Goal: Transaction & Acquisition: Subscribe to service/newsletter

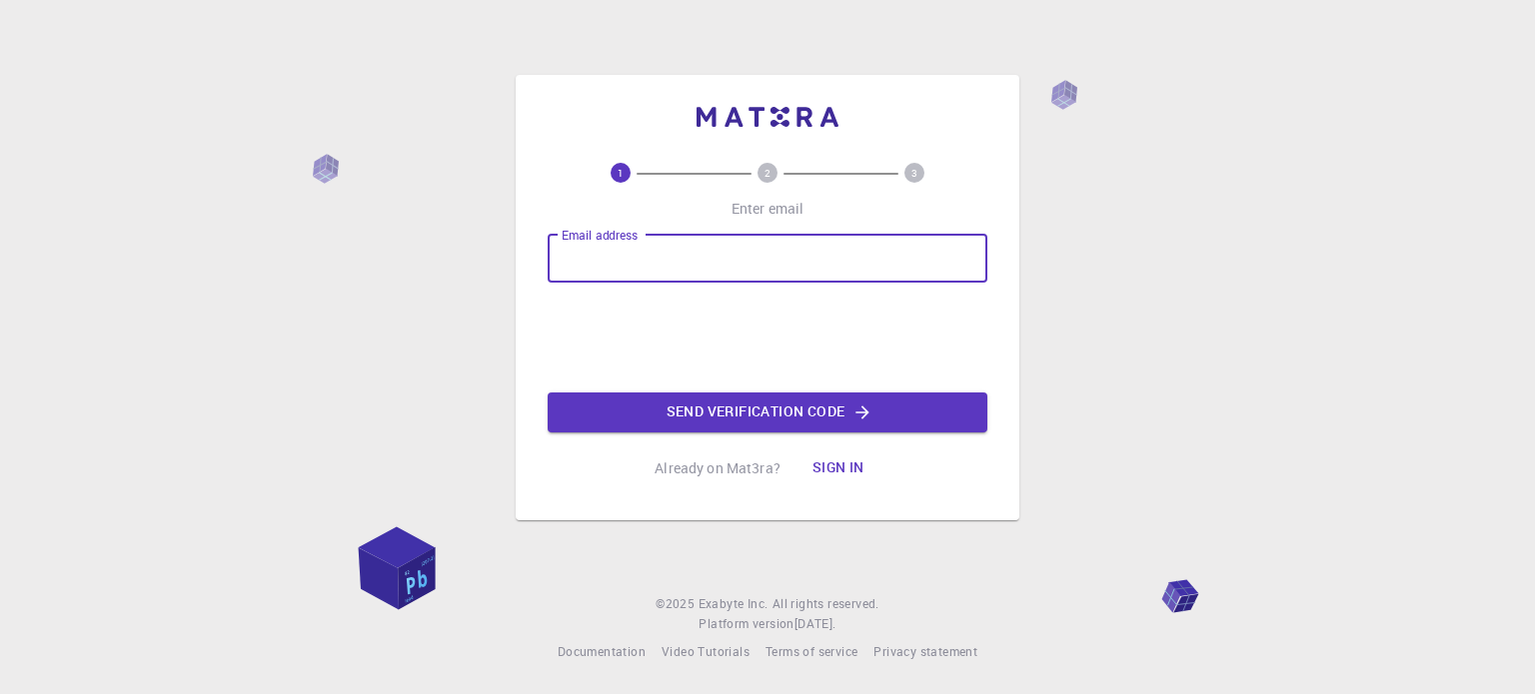
drag, startPoint x: 0, startPoint y: 0, endPoint x: 668, endPoint y: 247, distance: 711.7
click at [668, 247] on input "Email address" at bounding box center [768, 259] width 440 height 48
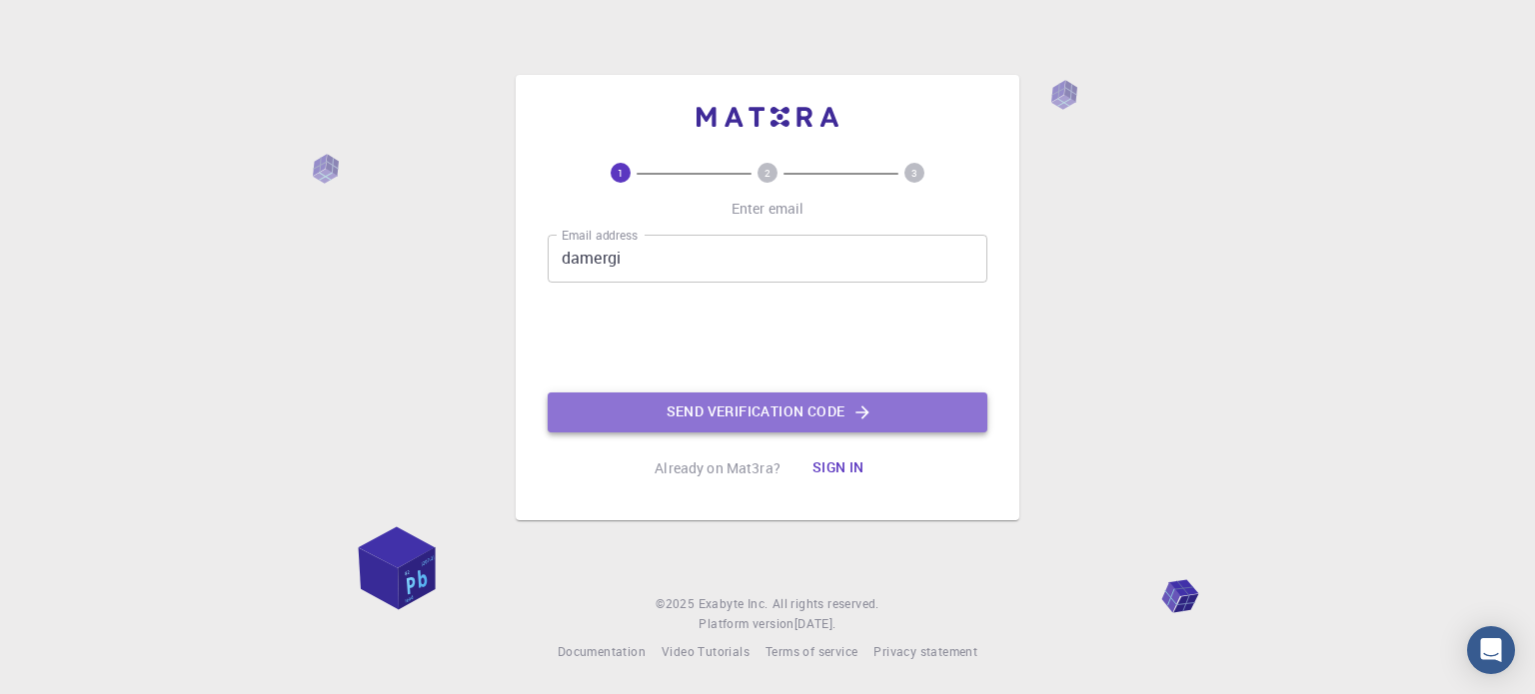
click at [739, 412] on button "Send verification code" at bounding box center [768, 413] width 440 height 40
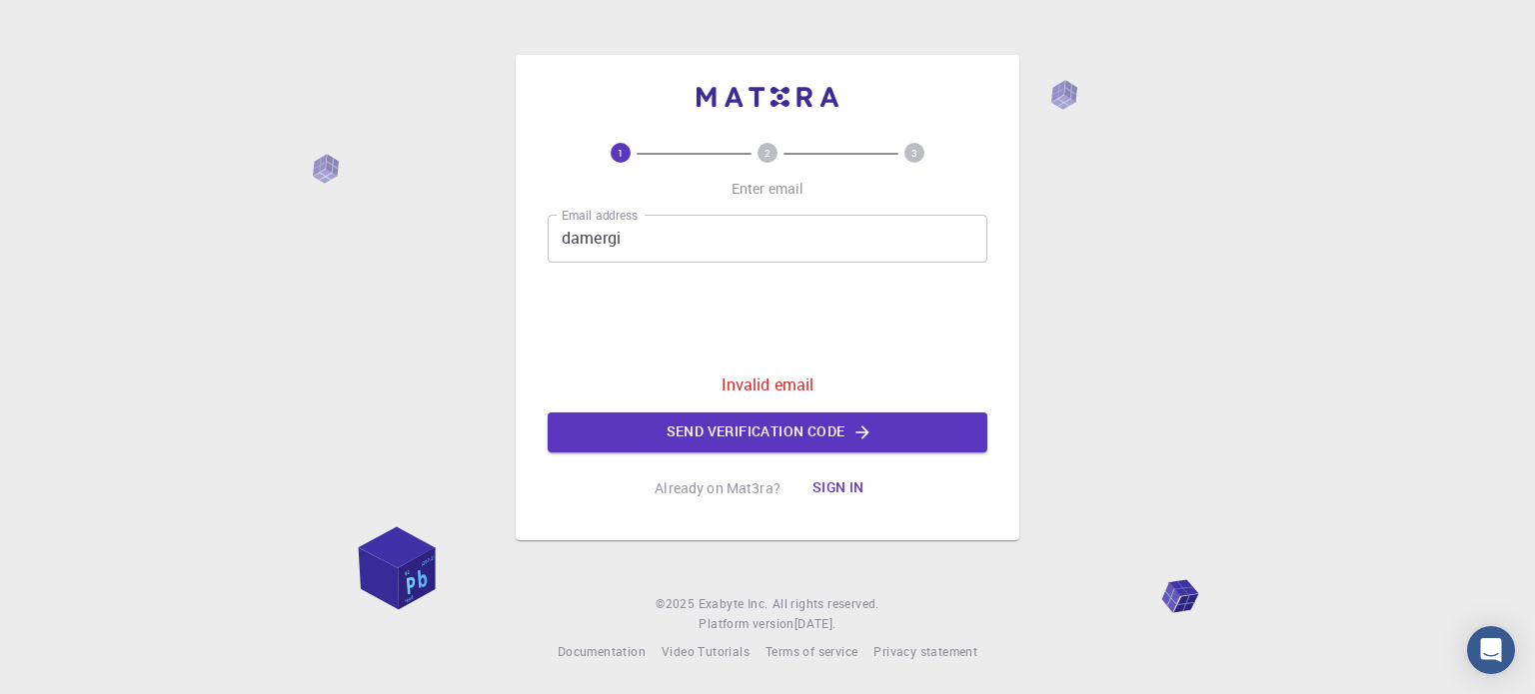
click at [648, 245] on input "damergi" at bounding box center [768, 239] width 440 height 48
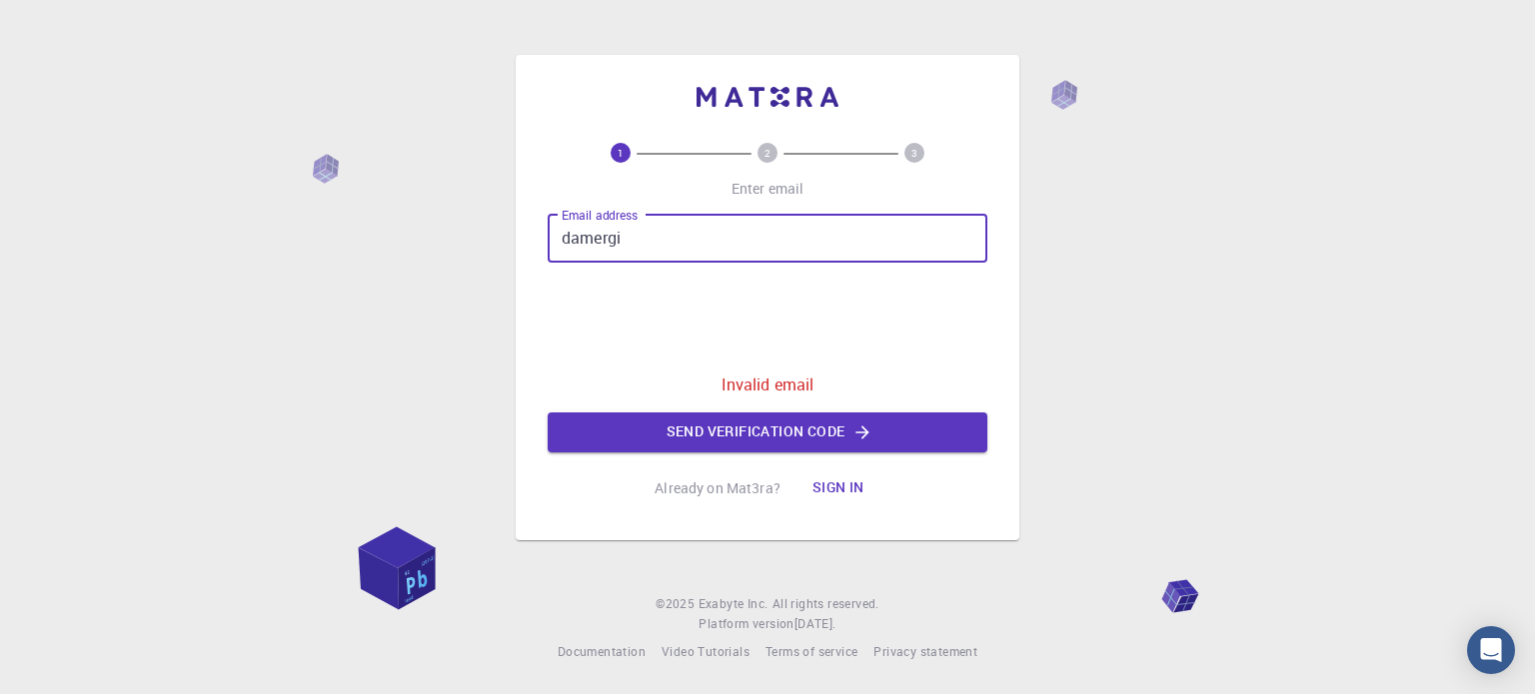
click at [648, 245] on input "damergi" at bounding box center [768, 239] width 440 height 48
type input "[EMAIL_ADDRESS][DOMAIN_NAME]"
click at [740, 441] on button "Send verification code" at bounding box center [768, 433] width 440 height 40
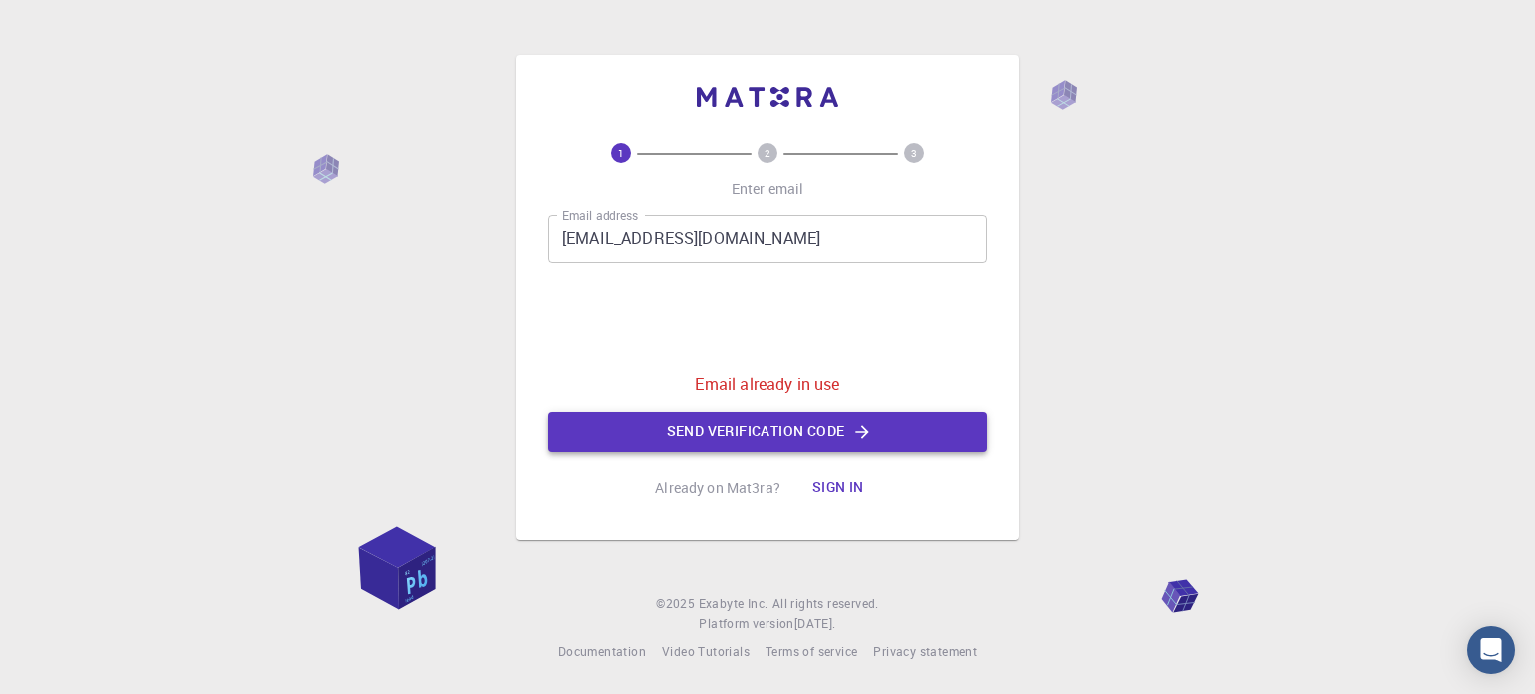
click at [839, 431] on button "Send verification code" at bounding box center [768, 433] width 440 height 40
